Goal: Information Seeking & Learning: Learn about a topic

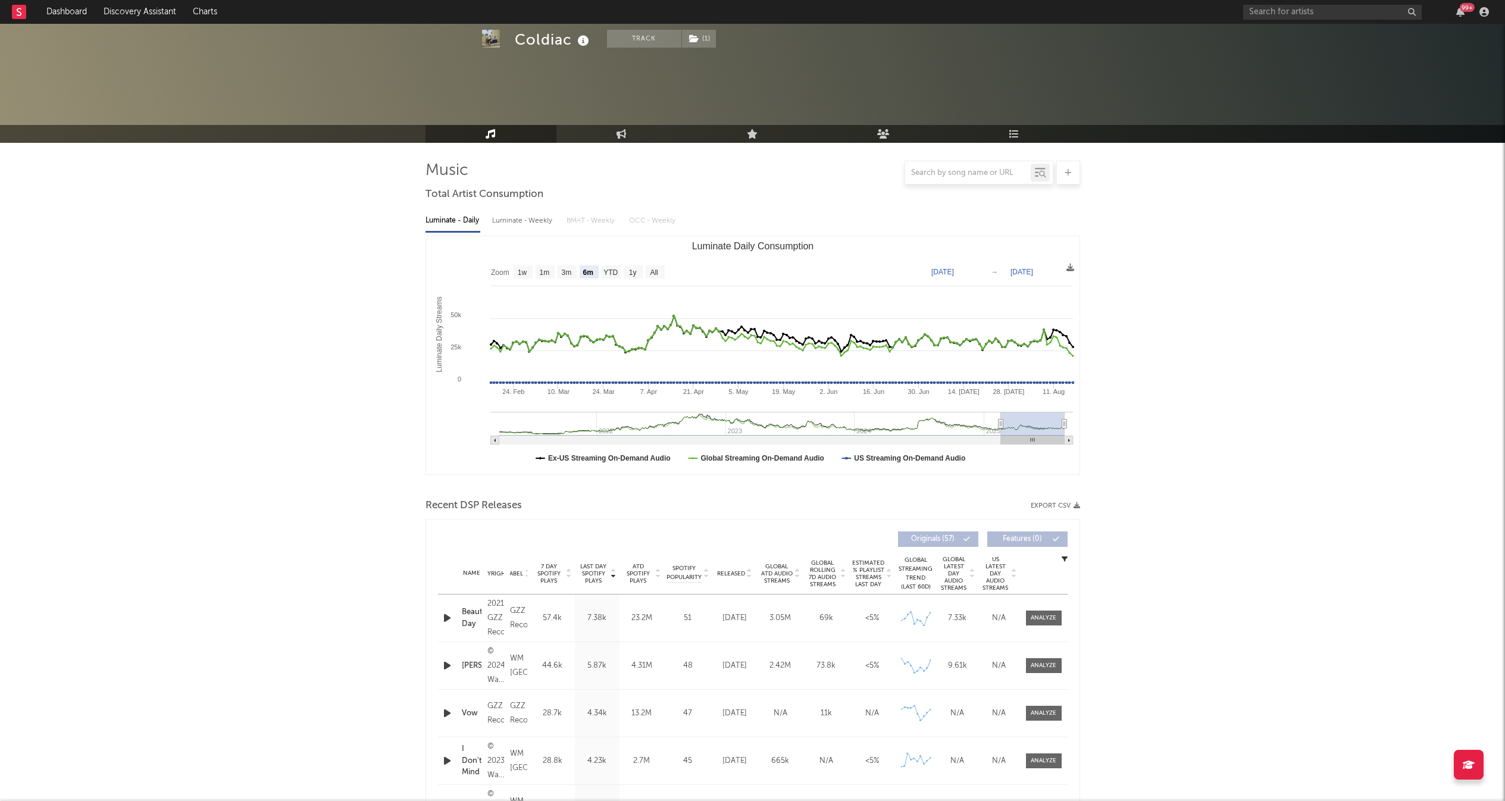
select select "6m"
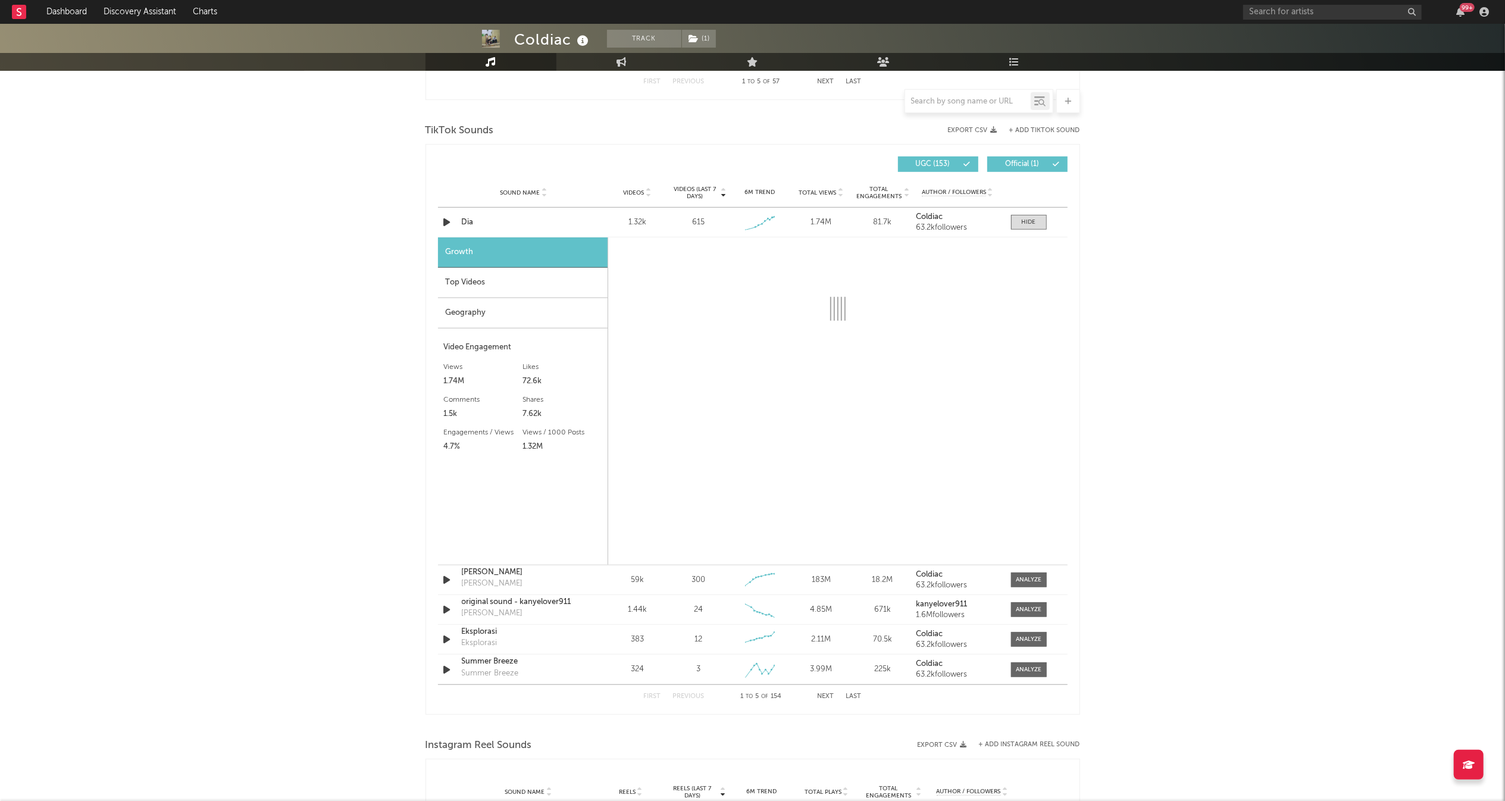
scroll to position [760, 0]
select select "1w"
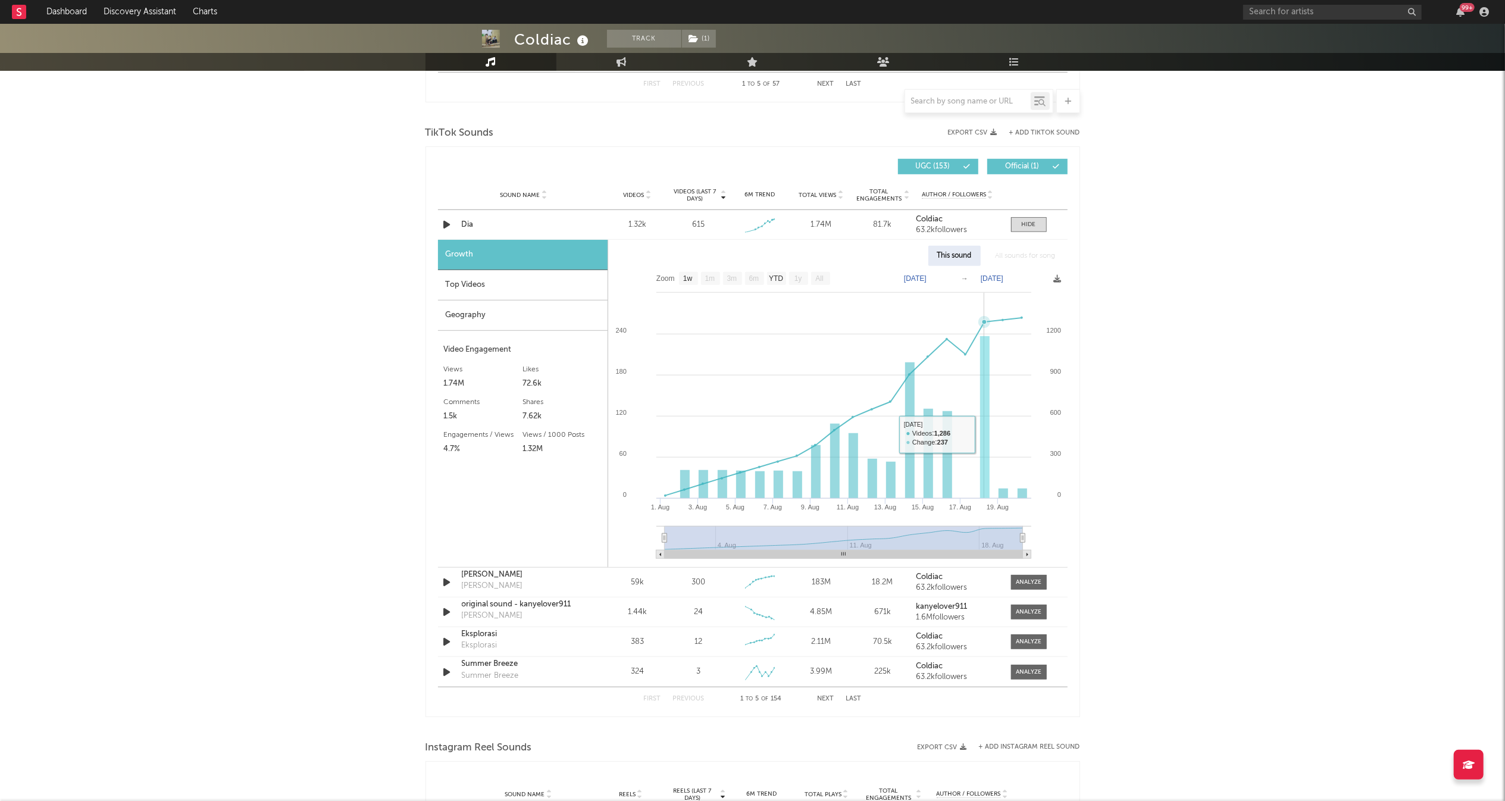
click at [982, 435] on rect at bounding box center [985, 417] width 10 height 162
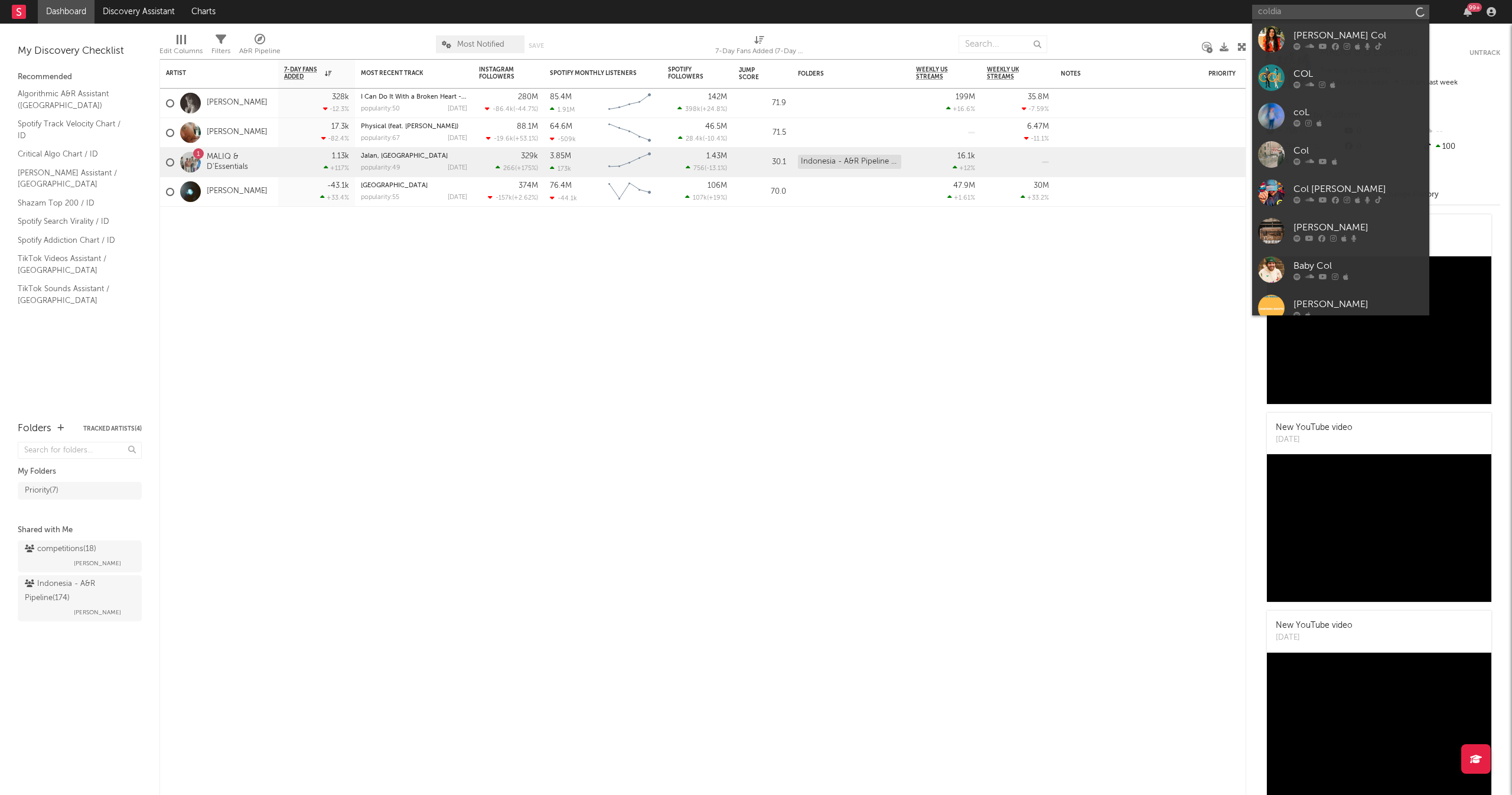
type input "coldiac"
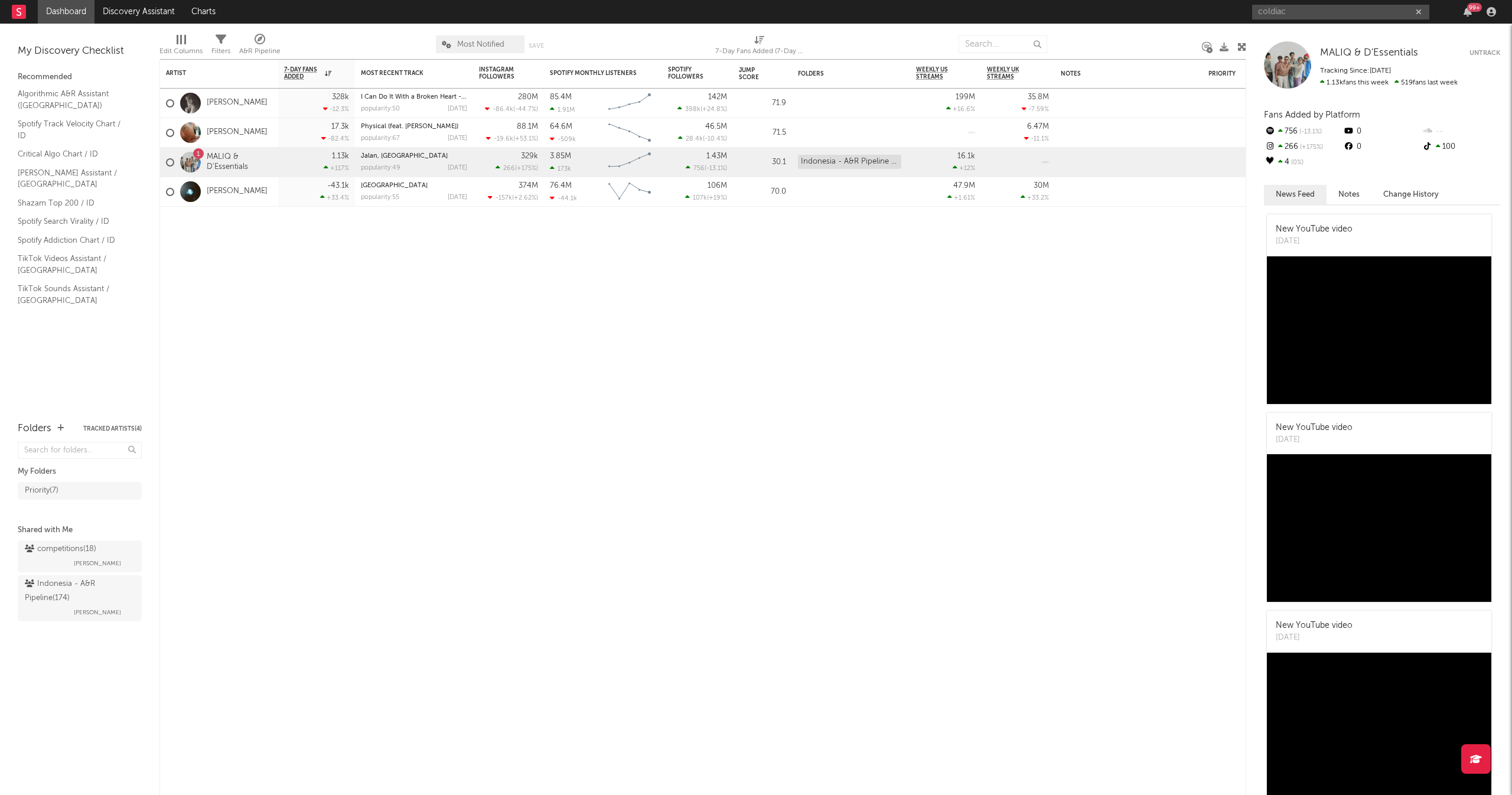
click at [1343, 12] on input "coldiac" at bounding box center [1340, 12] width 177 height 15
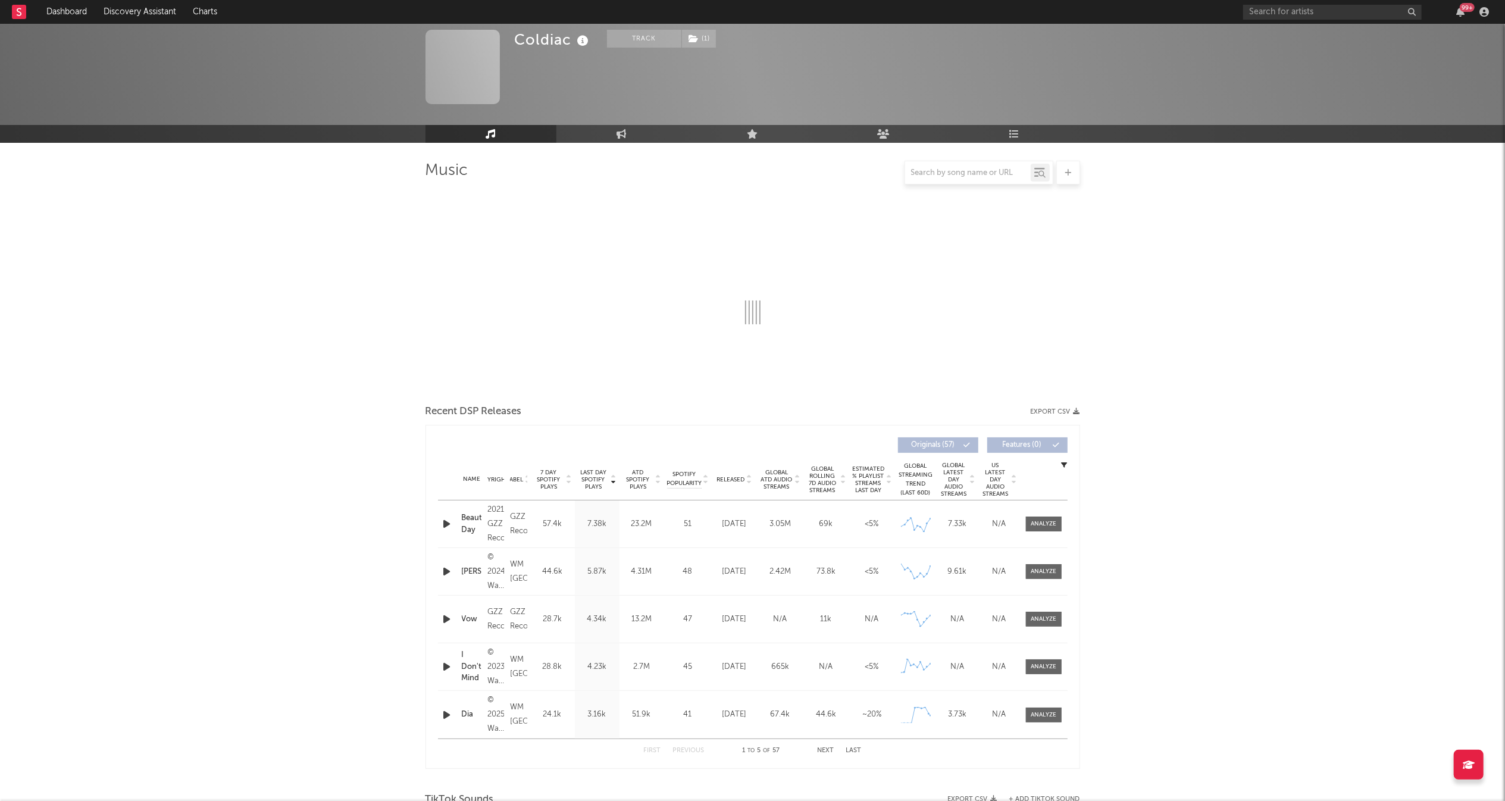
select select "6m"
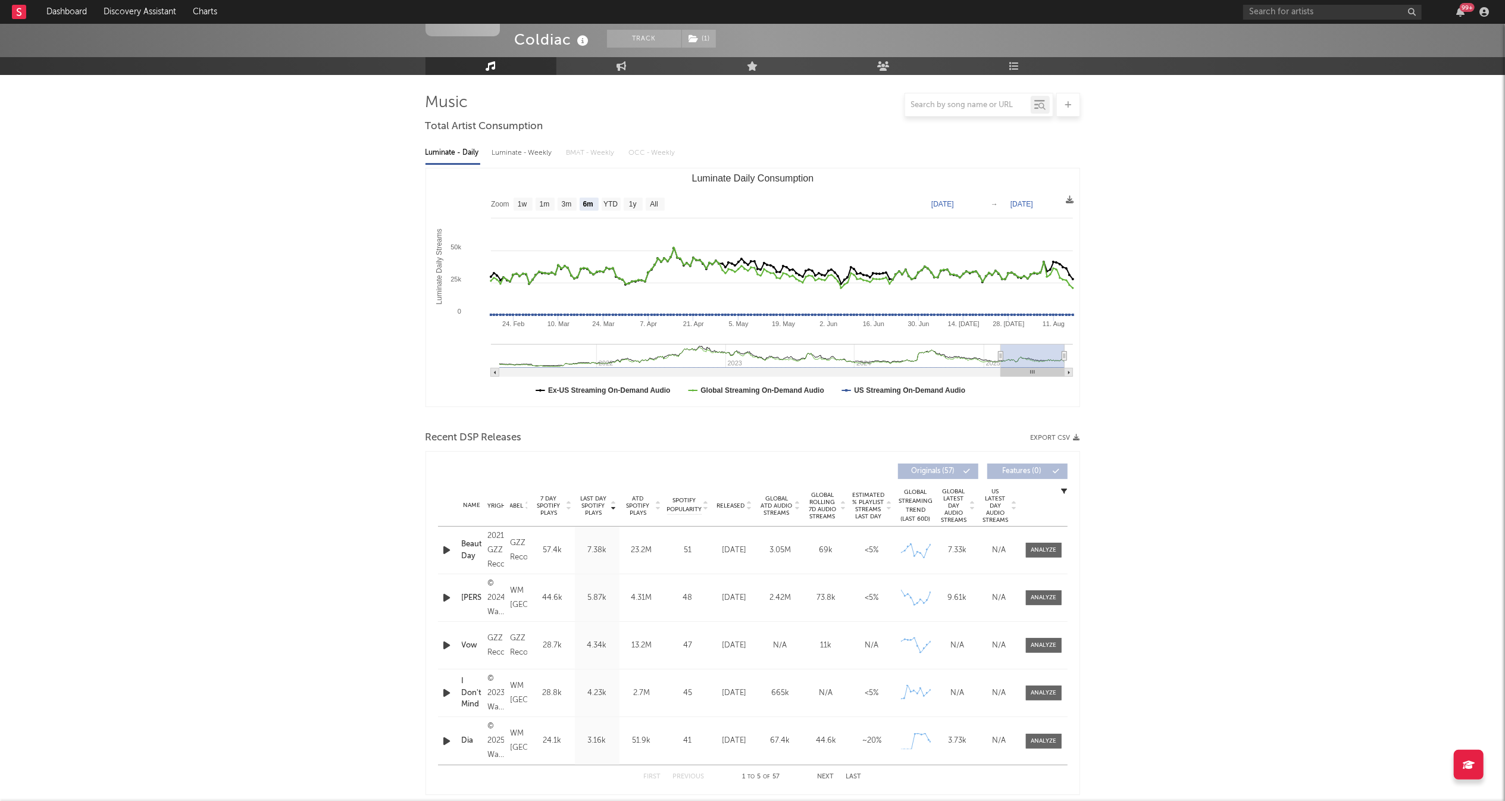
scroll to position [63, 0]
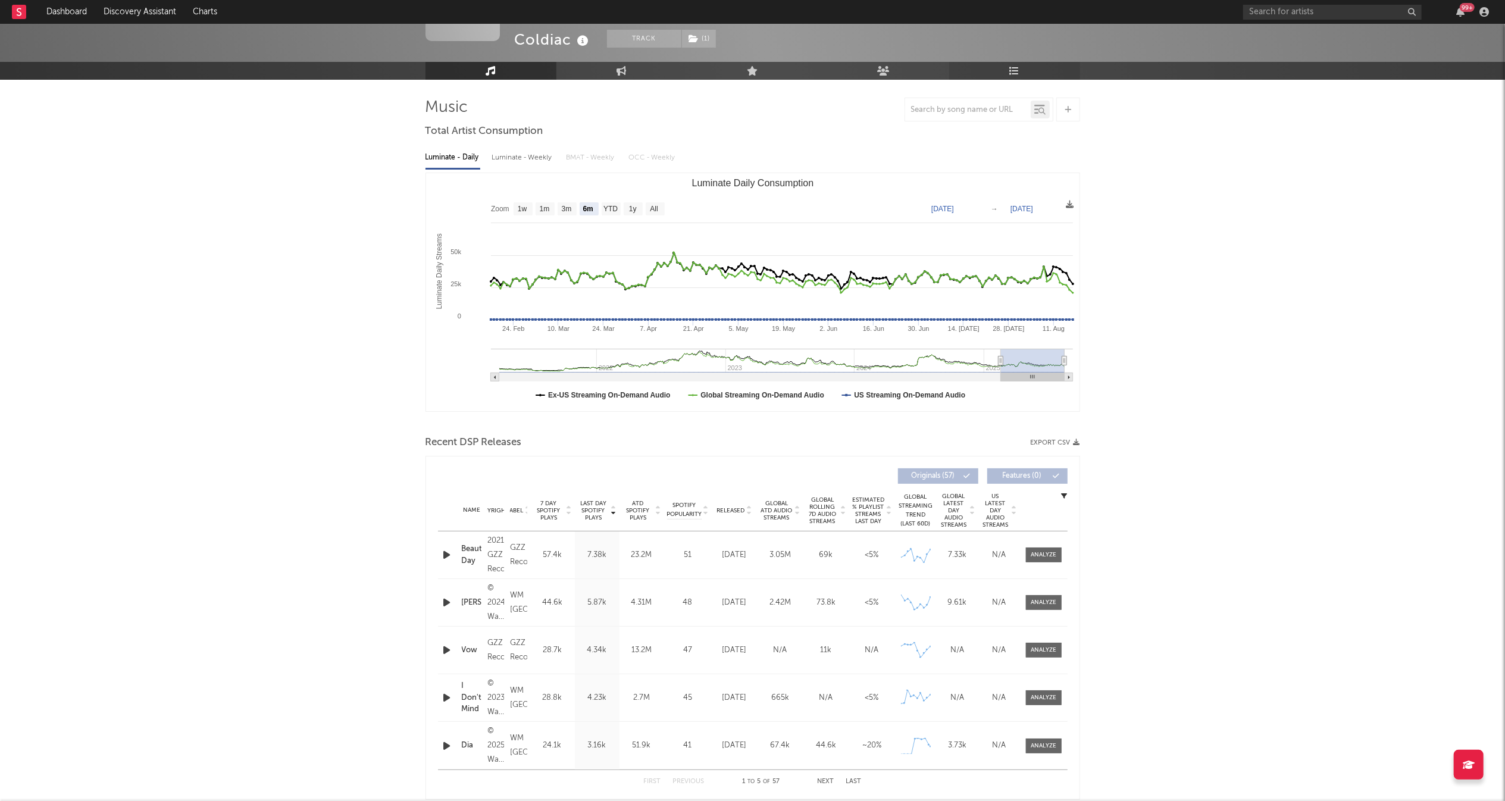
click at [1010, 68] on icon at bounding box center [1014, 71] width 10 height 10
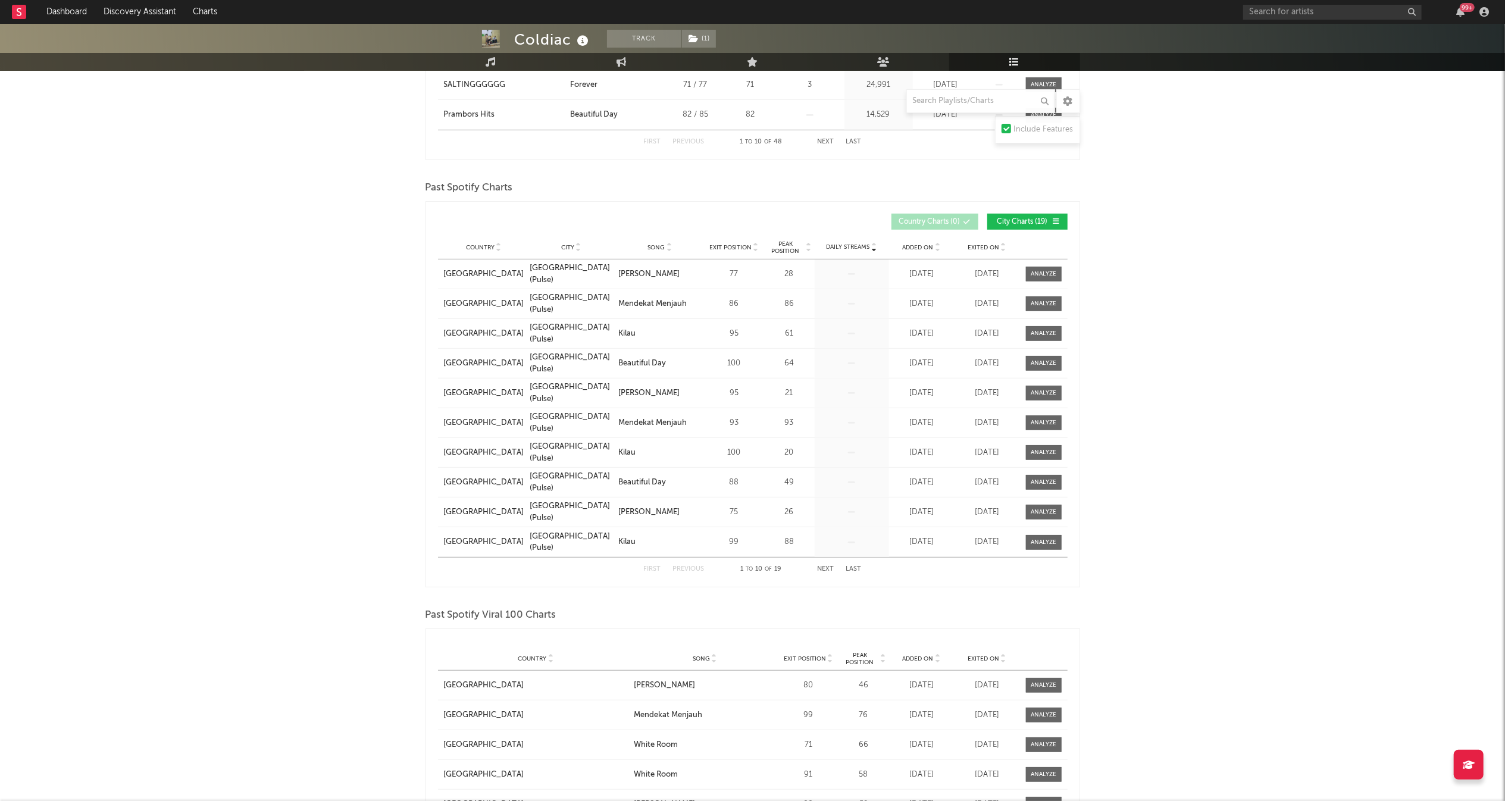
scroll to position [500, 0]
click at [735, 243] on span "Exit Position" at bounding box center [730, 246] width 42 height 7
click at [738, 245] on span "Exit Position" at bounding box center [730, 246] width 42 height 7
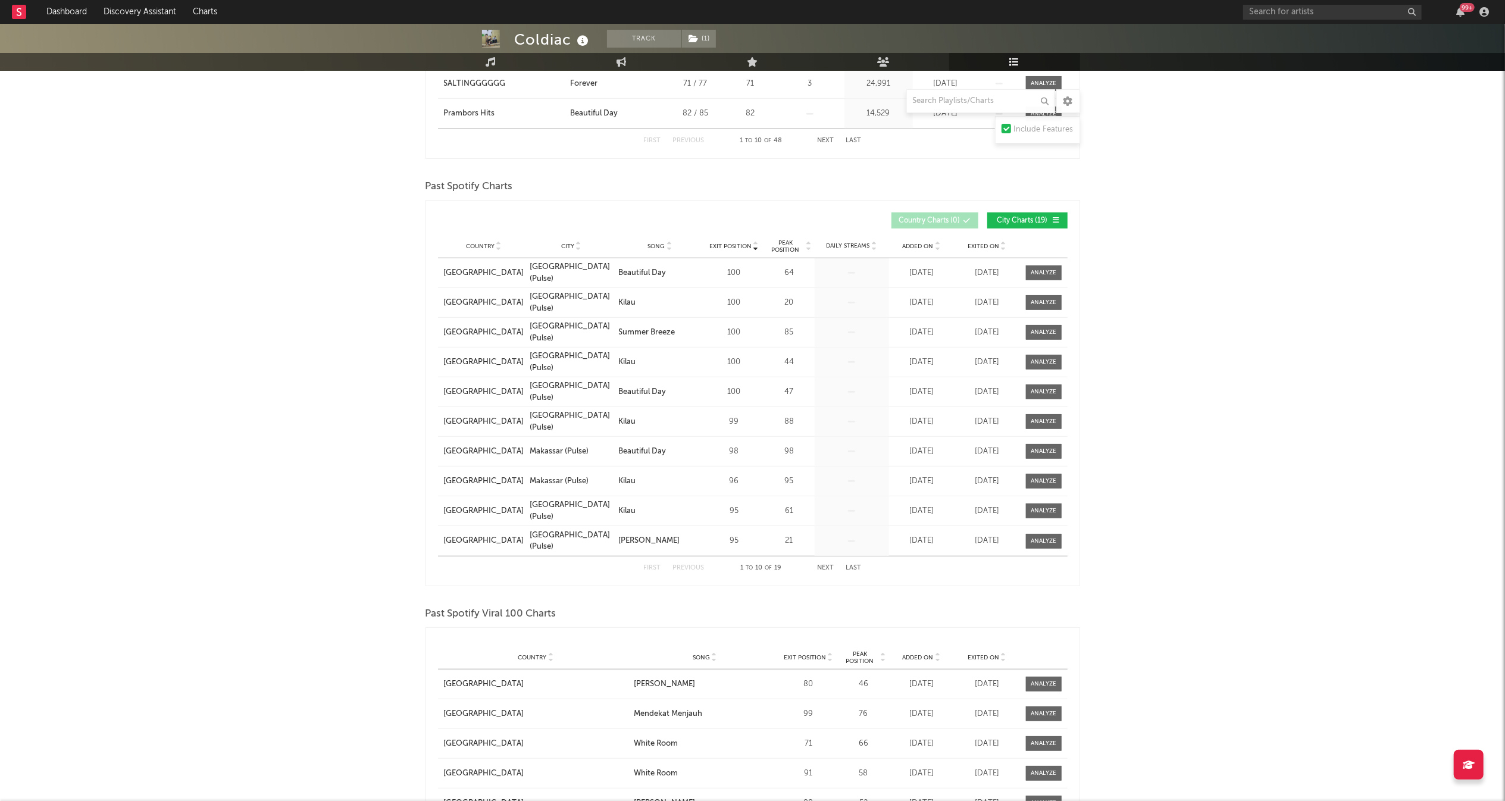
click at [738, 247] on span "Exit Position" at bounding box center [730, 246] width 42 height 7
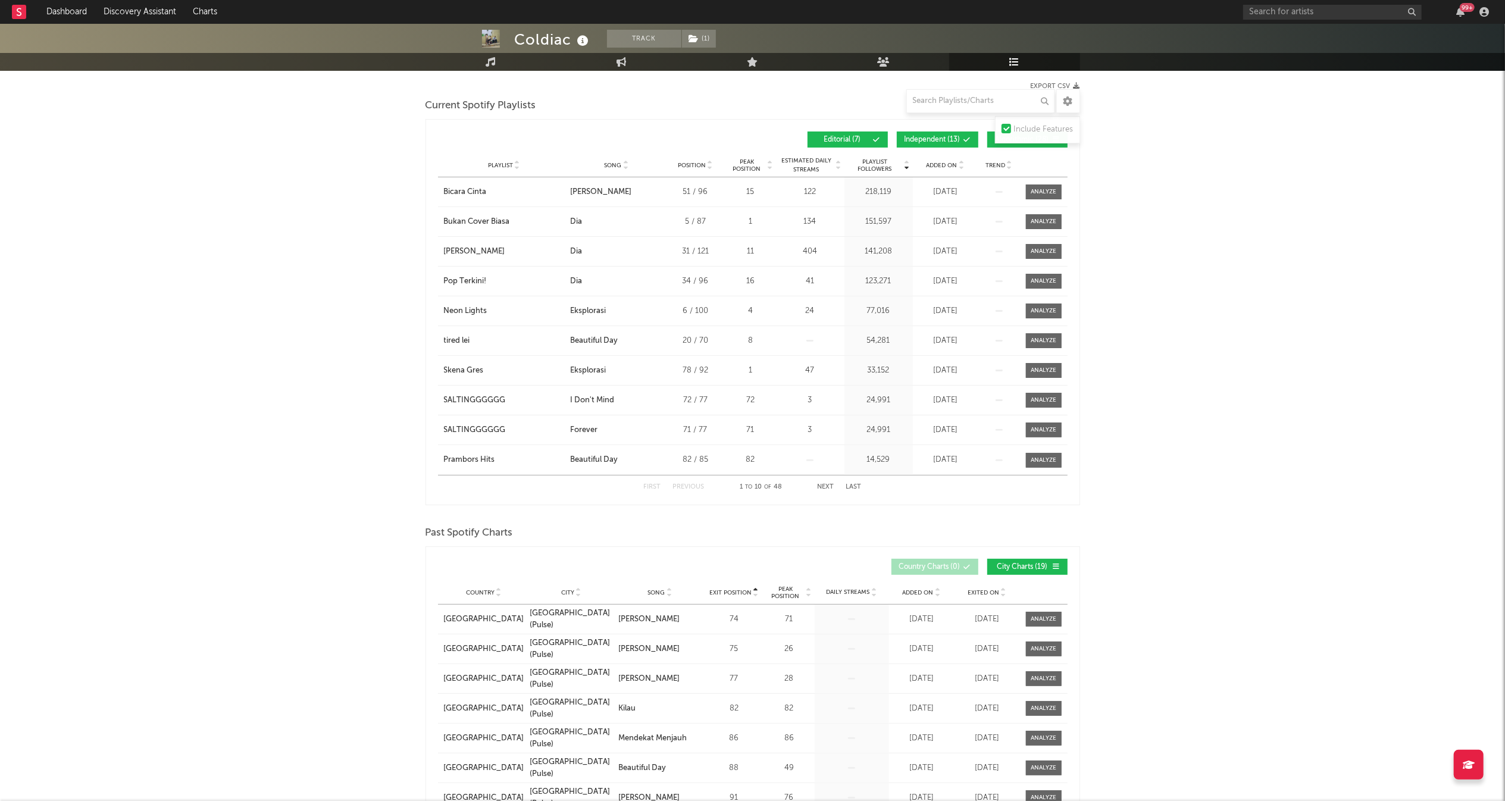
scroll to position [155, 0]
click at [794, 585] on span "Peak Position" at bounding box center [785, 591] width 37 height 14
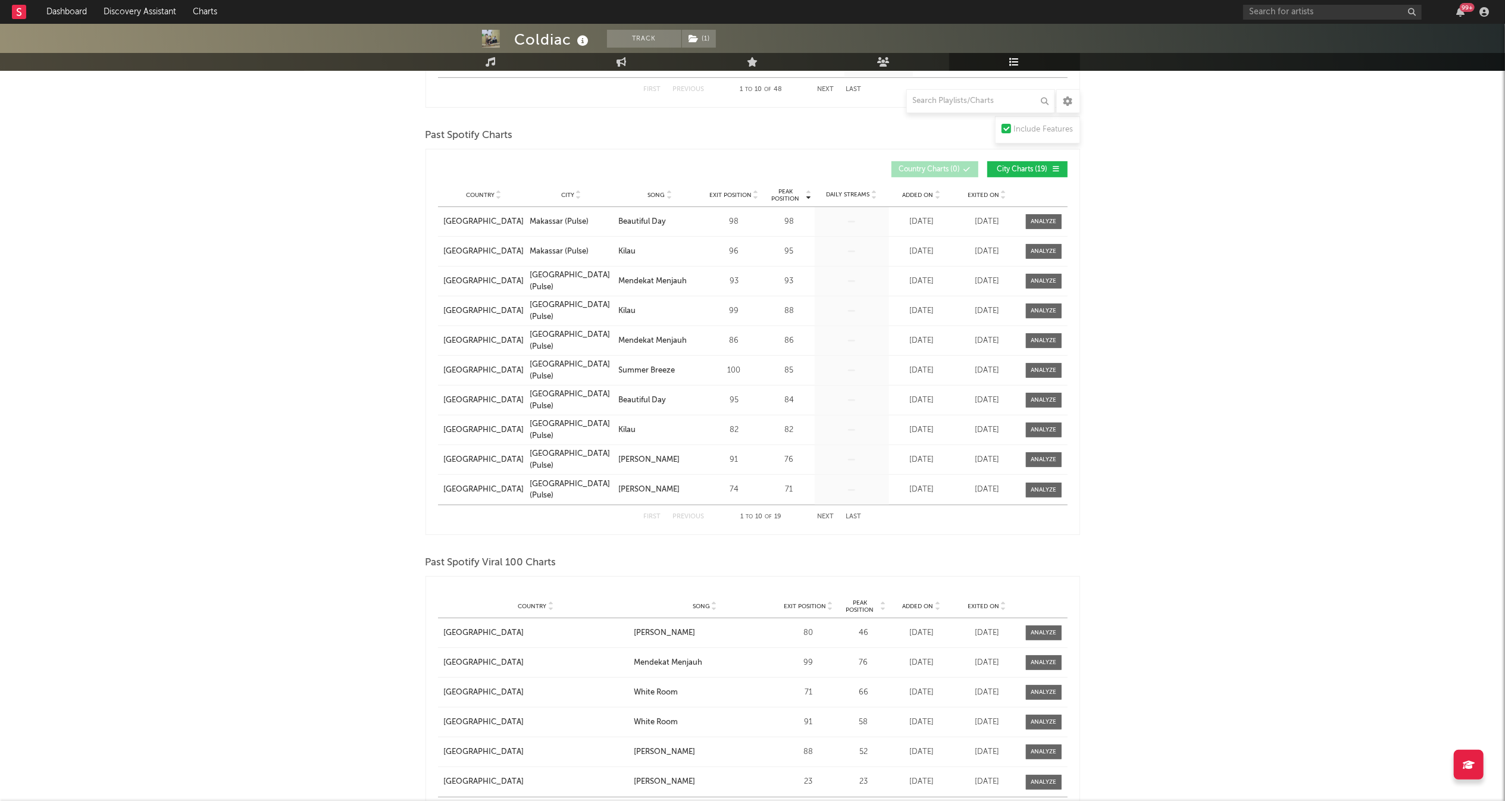
scroll to position [550, 0]
